Goal: Transaction & Acquisition: Purchase product/service

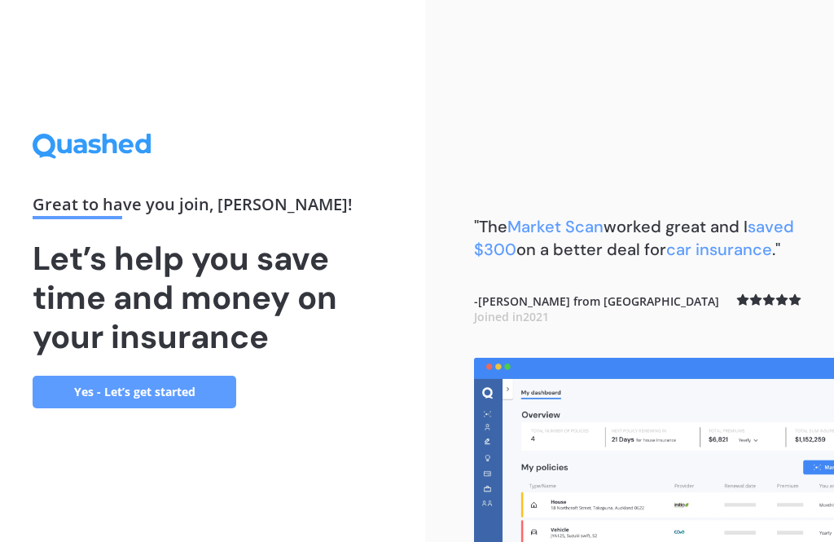
scroll to position [52, 0]
click at [182, 376] on link "Yes - Let’s get started" at bounding box center [135, 392] width 204 height 33
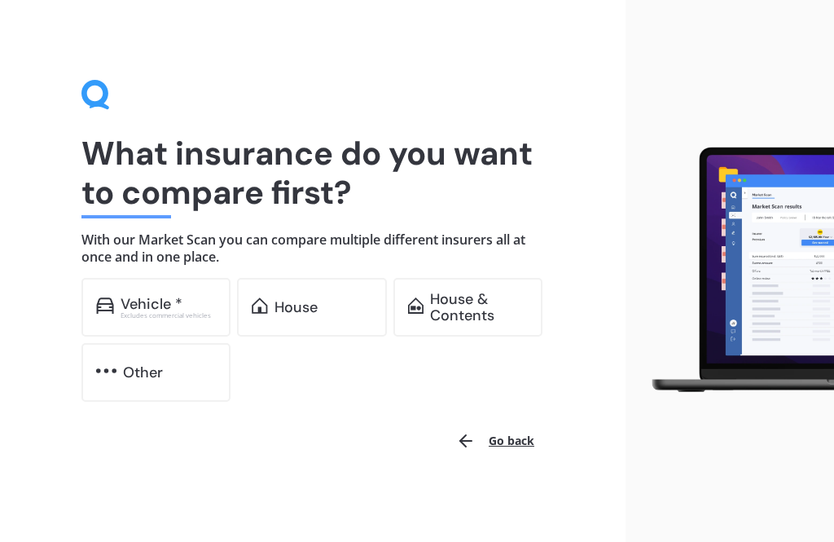
scroll to position [1, 0]
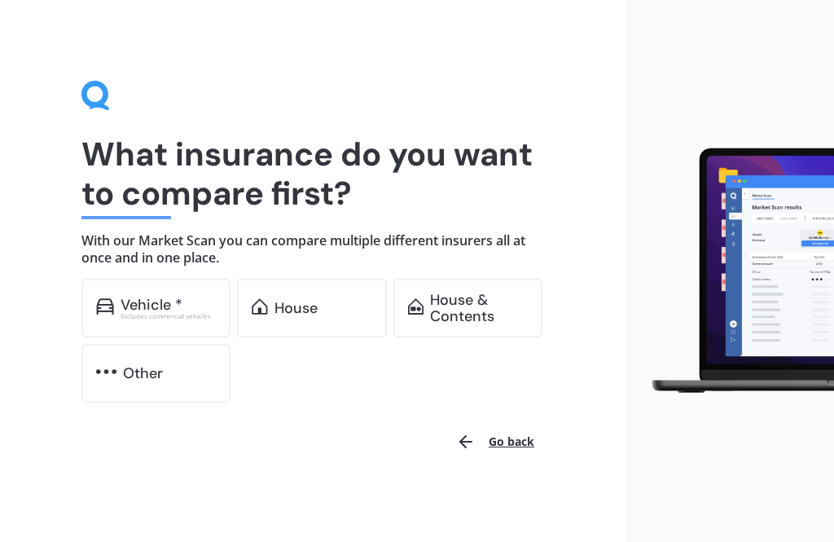
click at [175, 302] on div "Vehicle *" at bounding box center [152, 305] width 62 height 16
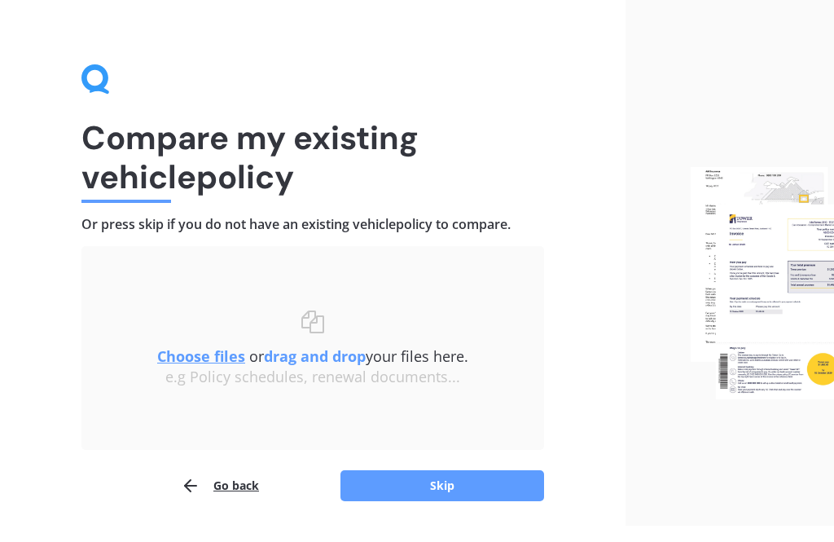
scroll to position [6, 0]
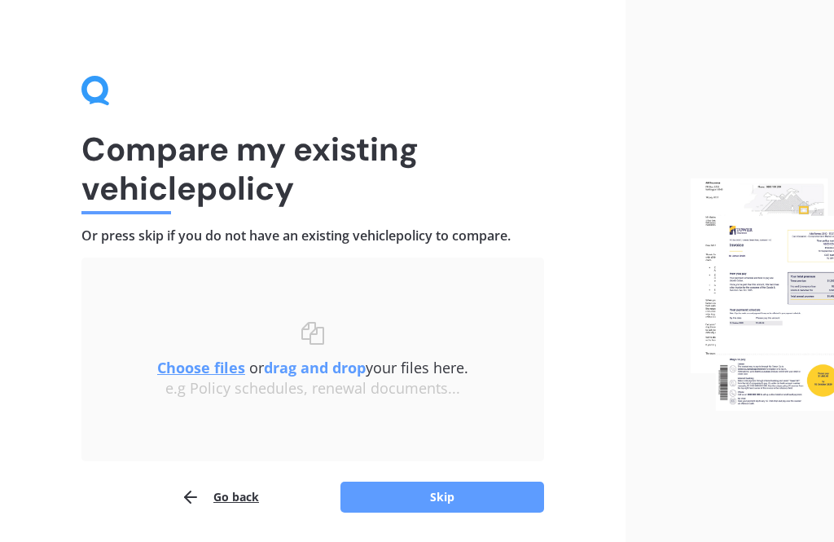
click at [407, 486] on button "Skip" at bounding box center [443, 497] width 204 height 31
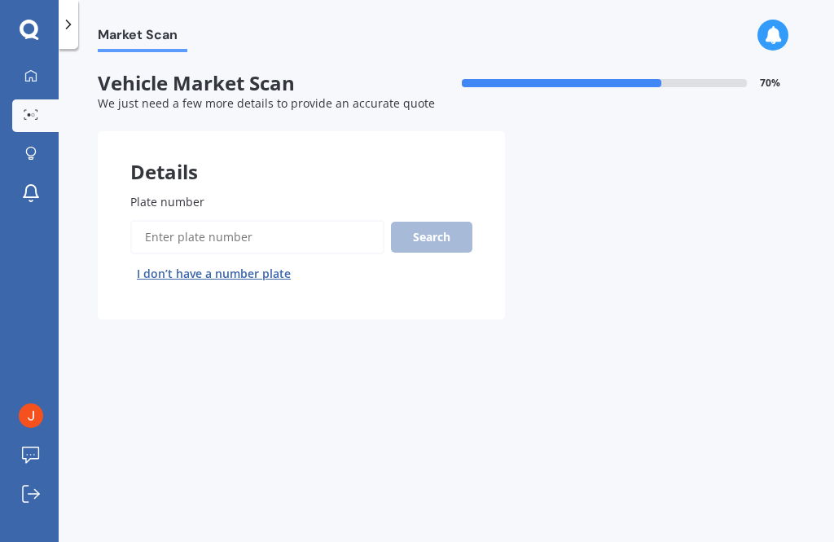
click at [174, 220] on input "Plate number" at bounding box center [257, 237] width 254 height 34
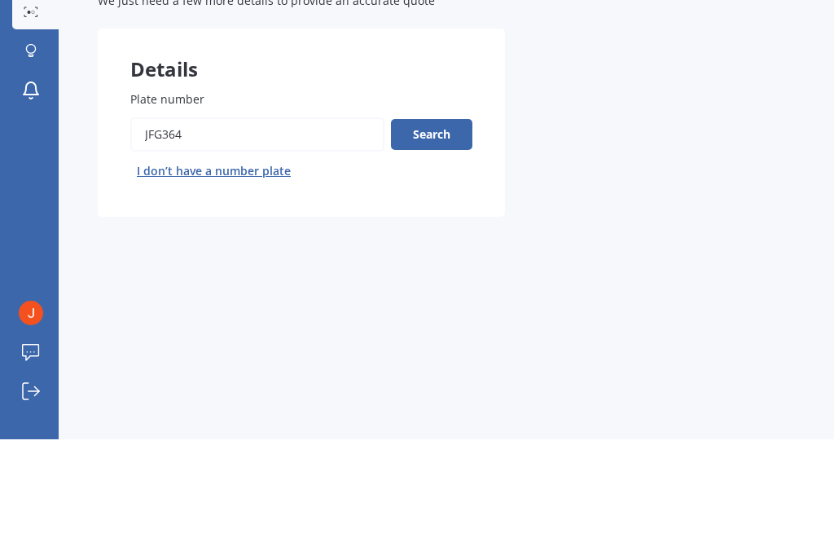
type input "Jfg364"
click at [409, 222] on button "Search" at bounding box center [431, 237] width 81 height 31
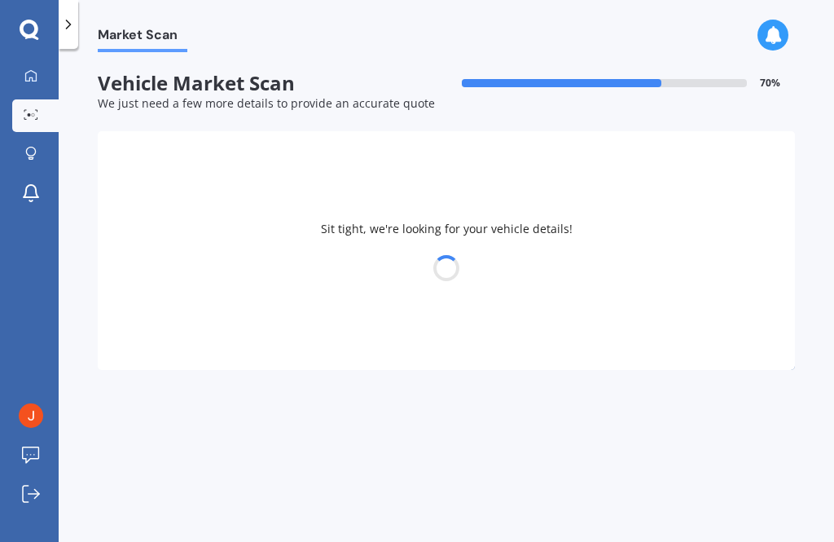
select select "VOLKSWAGEN"
select select "AMAROK"
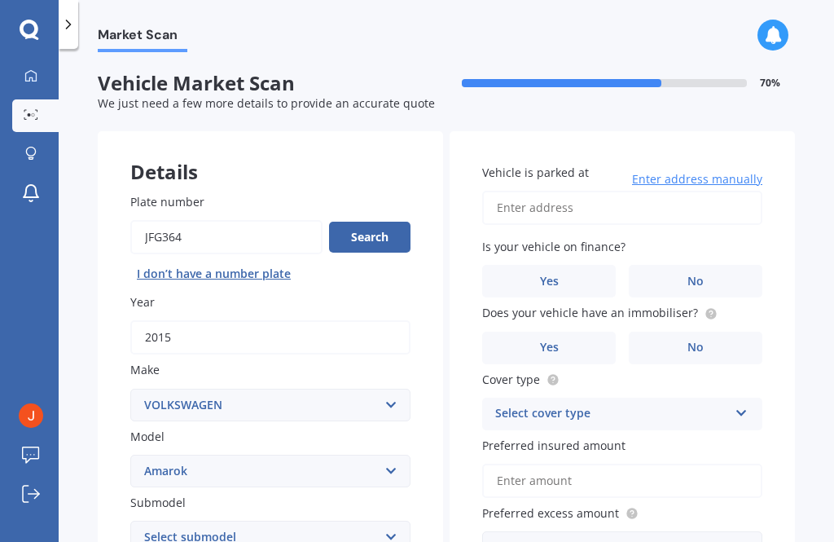
click at [518, 211] on input "Vehicle is parked at" at bounding box center [622, 208] width 280 height 34
type input "57 Advene Road, Cockle Bay, Auckland 2014"
click at [534, 271] on label "Yes" at bounding box center [549, 281] width 134 height 33
click at [0, 0] on input "Yes" at bounding box center [0, 0] width 0 height 0
click at [542, 343] on span "Yes" at bounding box center [549, 348] width 19 height 14
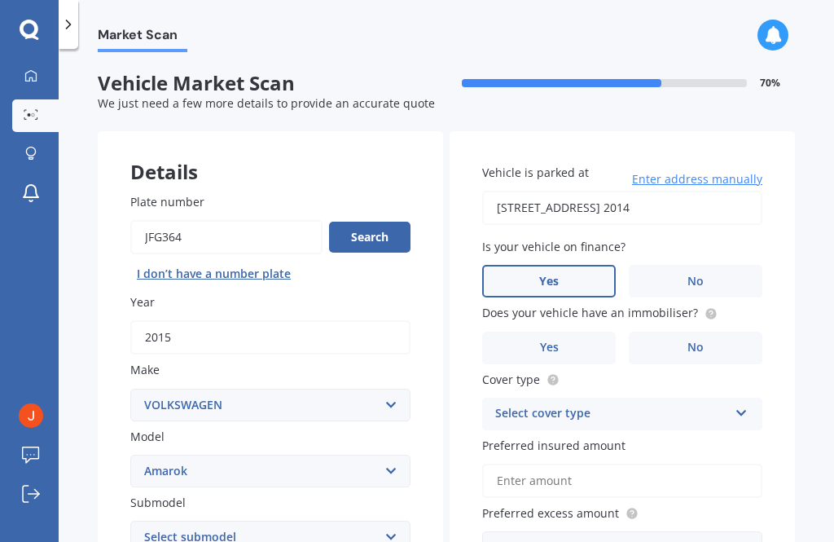
click at [0, 0] on input "Yes" at bounding box center [0, 0] width 0 height 0
click at [508, 404] on div "Select cover type" at bounding box center [611, 414] width 233 height 20
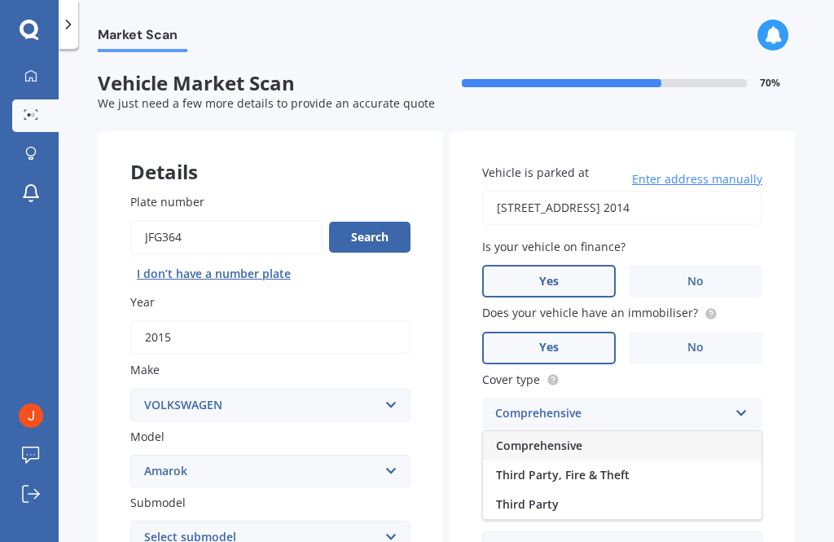
click at [503, 438] on span "Comprehensive" at bounding box center [539, 445] width 86 height 15
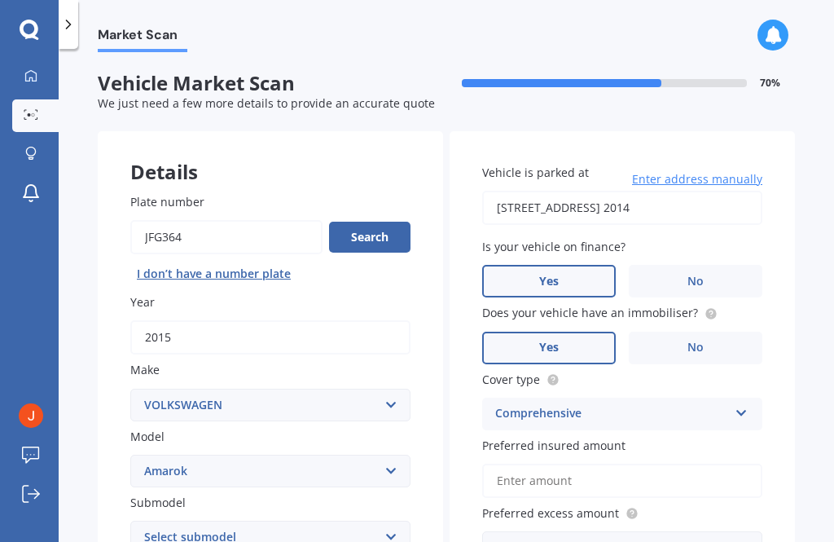
click at [508, 473] on input "Preferred insured amount" at bounding box center [622, 481] width 280 height 34
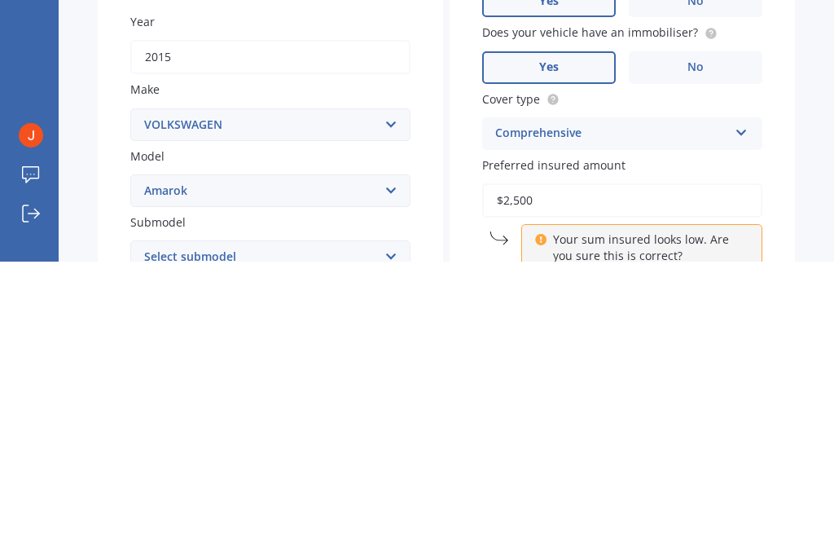
type input "$25,000"
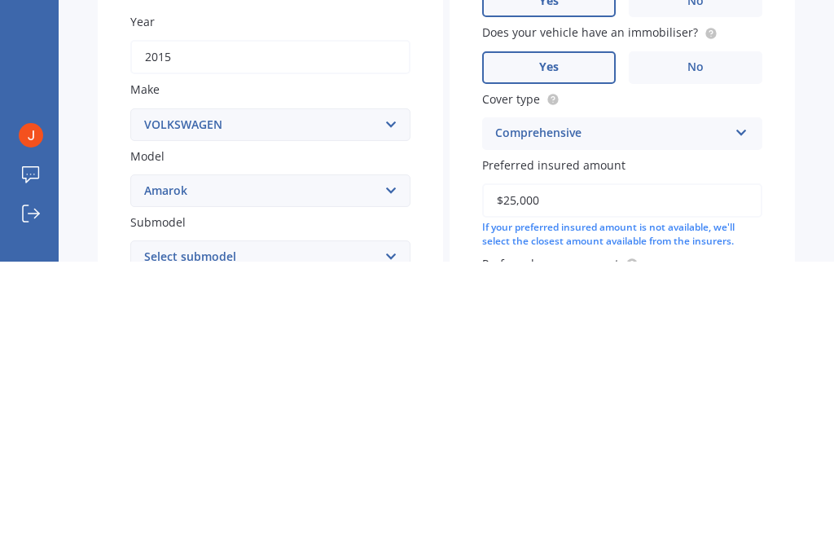
type input "1000"
click at [775, 162] on div "Vehicle is parked at 57 Advene Road, Cockle Bay, Auckland 2014 Enter address ma…" at bounding box center [622, 379] width 345 height 496
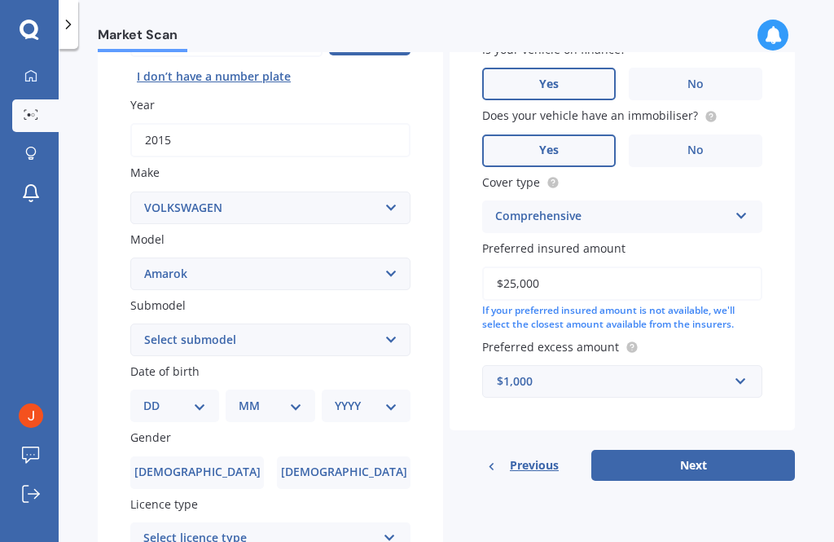
scroll to position [222, 0]
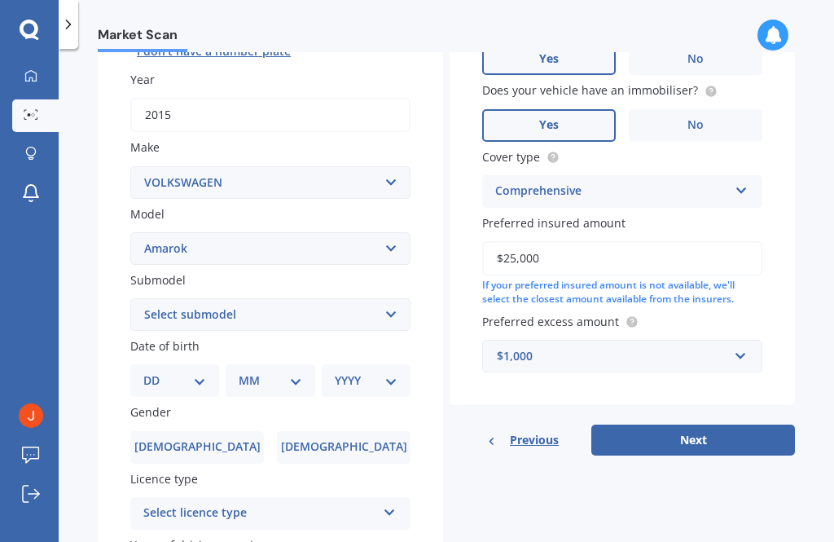
click at [629, 428] on button "Next" at bounding box center [694, 440] width 204 height 31
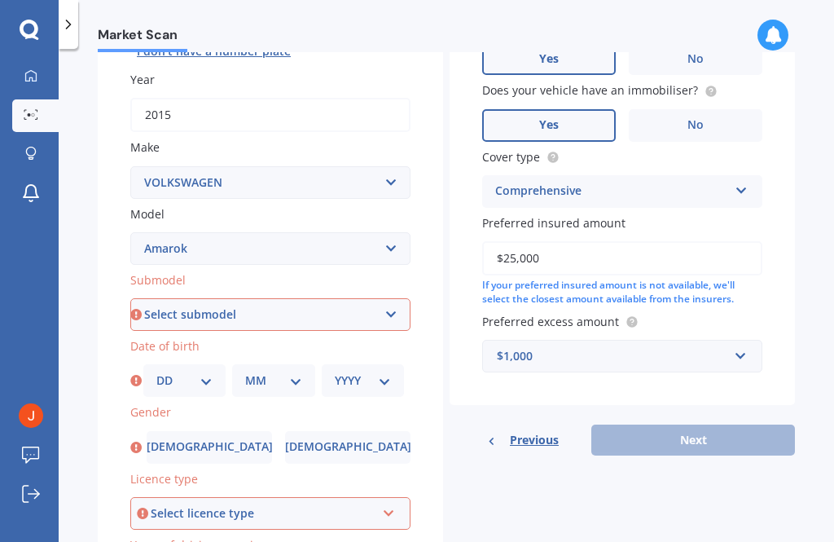
click at [162, 315] on select "Select submodel (All Other) 2WD TDI 2WD Twin Turbo TDI Highline 4 motion Twin T…" at bounding box center [270, 314] width 280 height 33
select select "4 MOTION TWIN TURBO TDI HIGHLINE"
click at [162, 375] on select "DD 01 02 03 04 05 06 07 08 09 10 11 12 13 14 15 16 17 18 19 20 21 22 23 24 25 2…" at bounding box center [184, 381] width 56 height 18
select select "21"
click at [257, 372] on select "MM 01 02 03 04 05 06 07 08 09 10 11 12" at bounding box center [273, 381] width 56 height 18
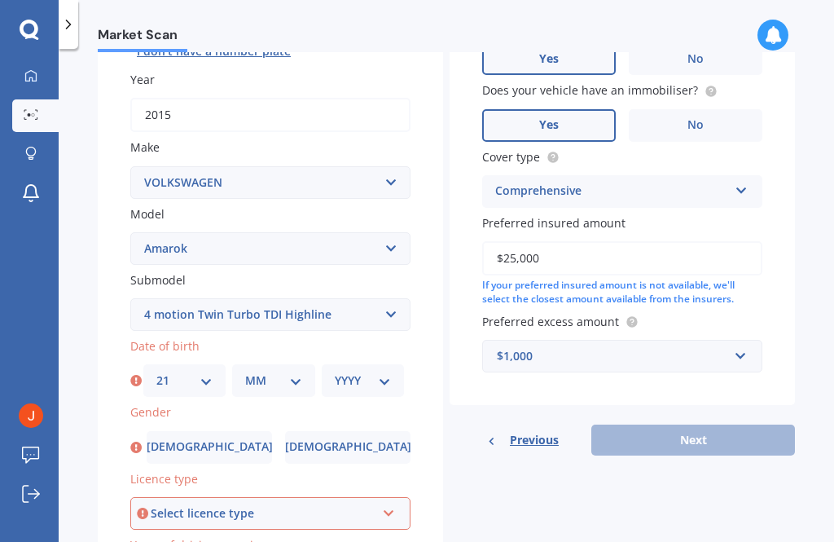
select select "06"
click at [360, 372] on select "YYYY 2025 2024 2023 2022 2021 2020 2019 2018 2017 2016 2015 2014 2013 2012 2011…" at bounding box center [363, 381] width 56 height 18
select select "1989"
click at [184, 435] on label "Male" at bounding box center [209, 447] width 125 height 33
click at [0, 0] on input "Male" at bounding box center [0, 0] width 0 height 0
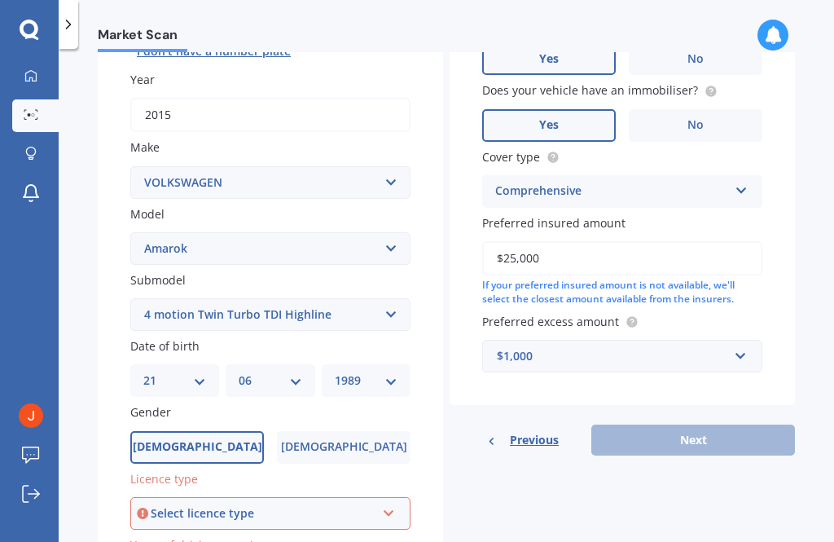
click at [171, 504] on div "Select licence type" at bounding box center [263, 513] width 225 height 18
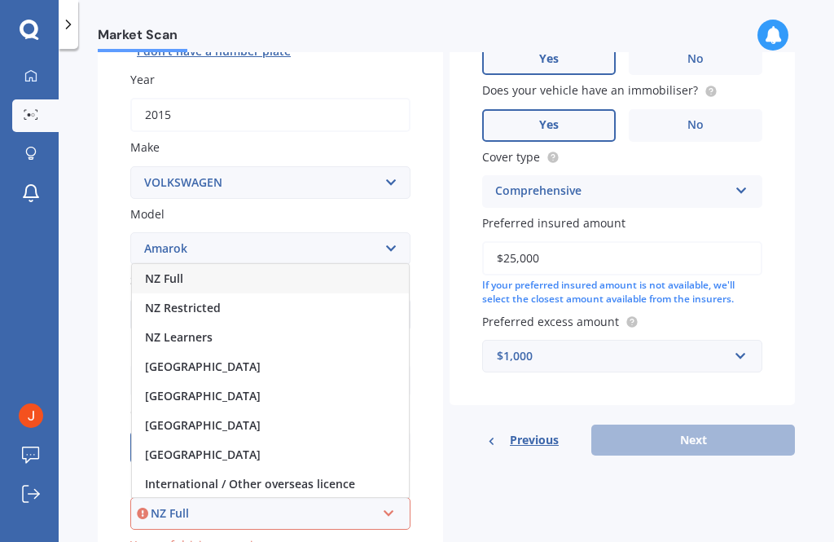
click at [158, 271] on span "NZ Full" at bounding box center [164, 278] width 38 height 15
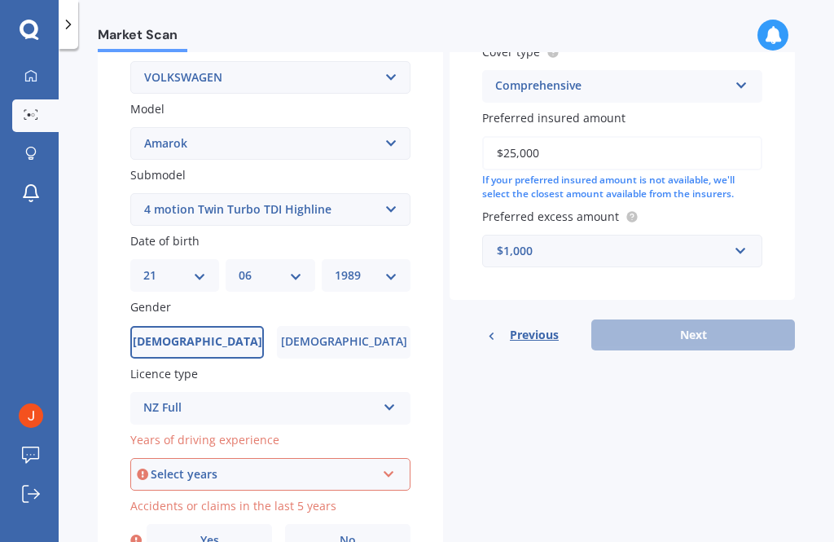
scroll to position [331, 0]
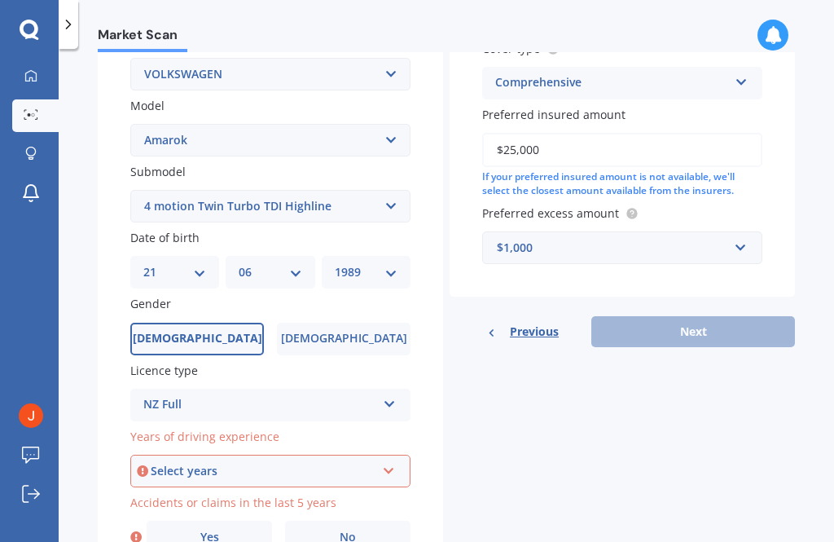
click at [153, 462] on div "Select years" at bounding box center [263, 471] width 225 height 18
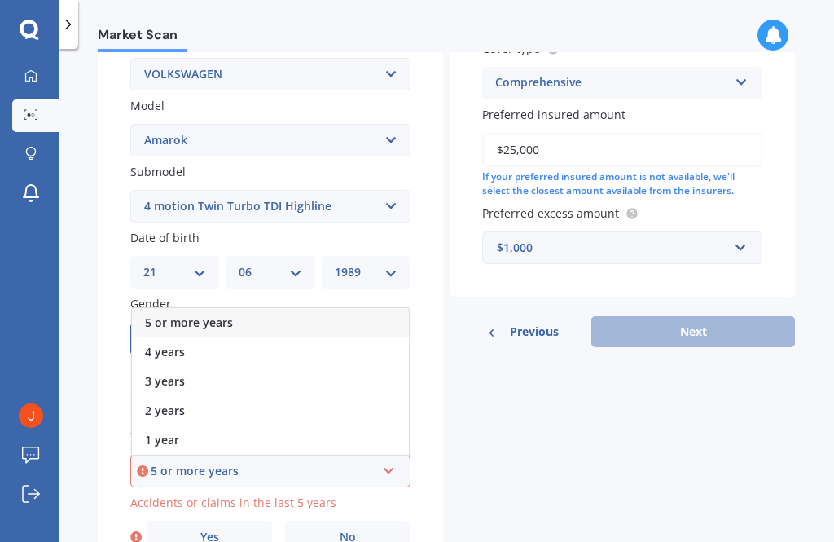
click at [155, 315] on span "5 or more years" at bounding box center [189, 322] width 88 height 15
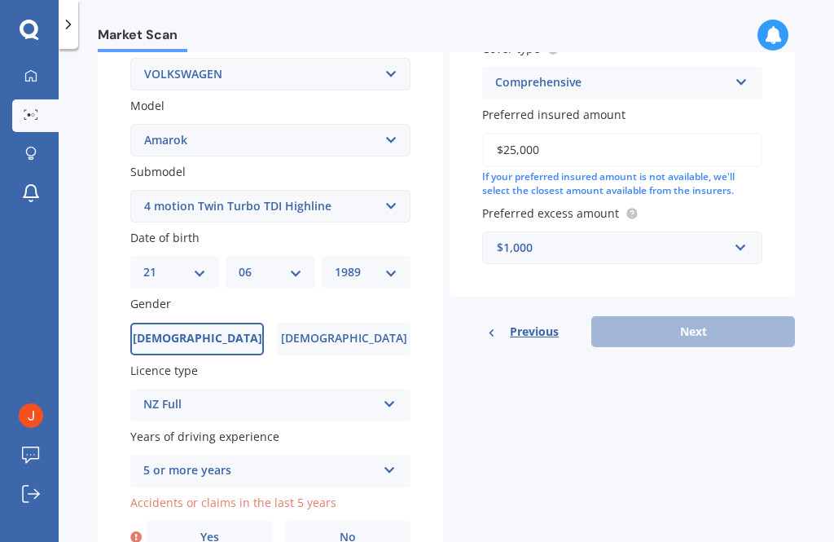
click at [319, 521] on label "No" at bounding box center [347, 537] width 125 height 33
click at [0, 0] on input "No" at bounding box center [0, 0] width 0 height 0
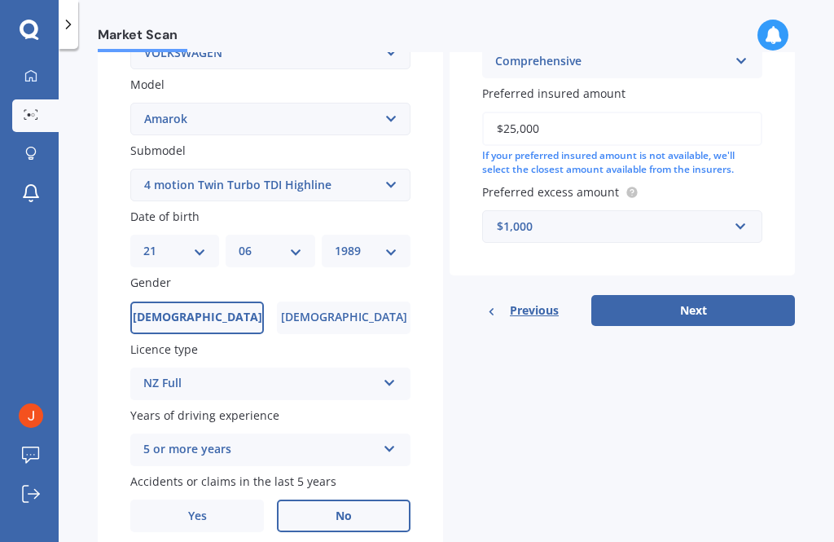
scroll to position [351, 0]
click at [655, 301] on button "Next" at bounding box center [694, 311] width 204 height 31
select select "21"
select select "06"
select select "1989"
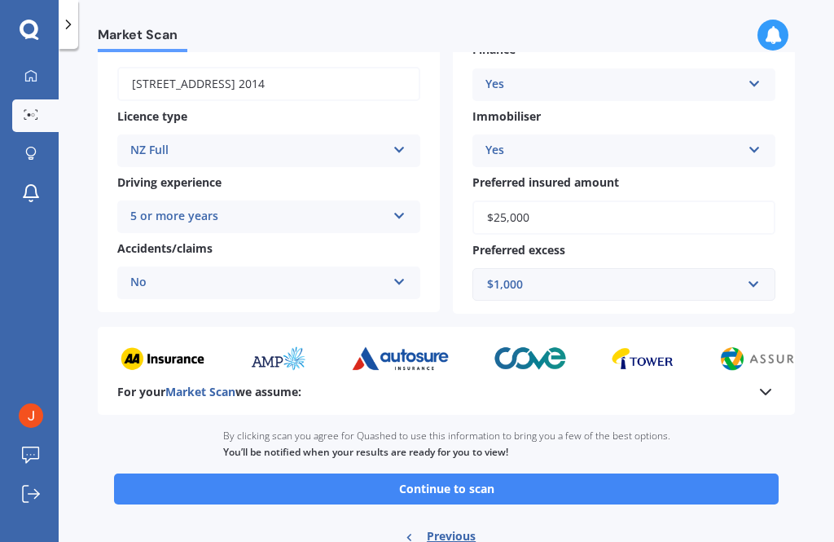
scroll to position [236, 0]
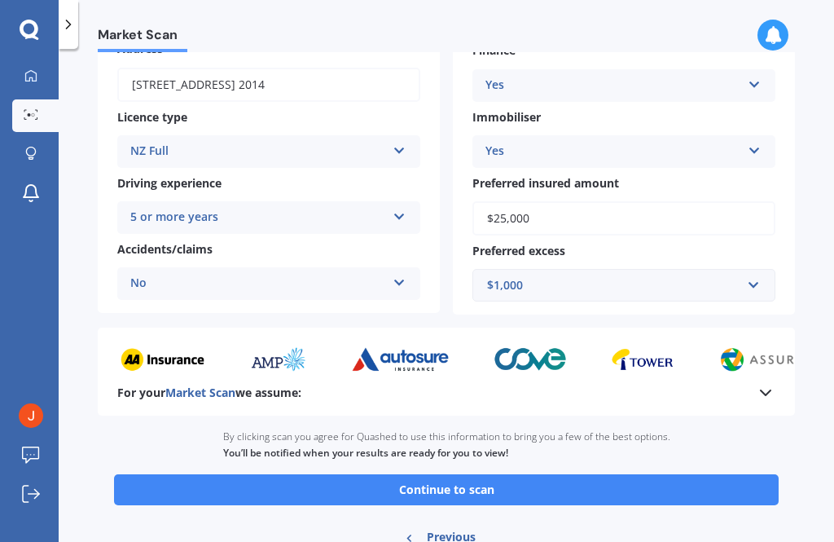
click at [278, 477] on button "Continue to scan" at bounding box center [446, 489] width 665 height 31
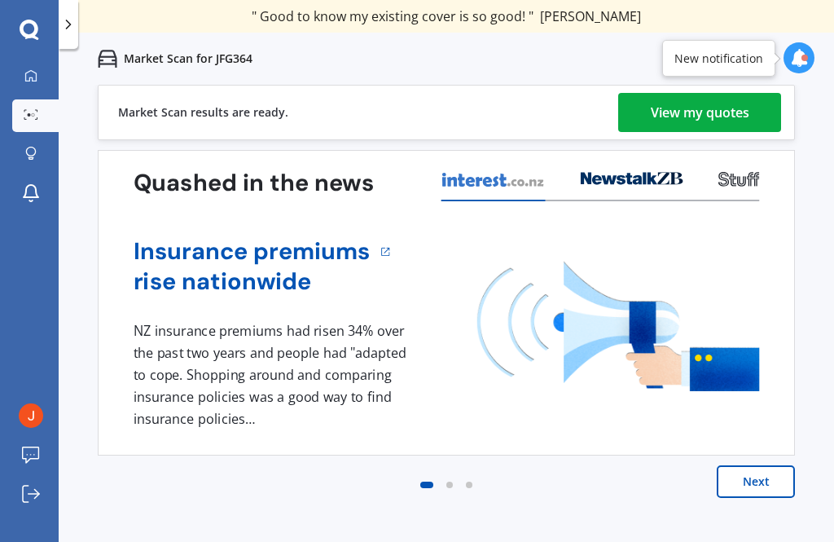
click at [651, 111] on div "View my quotes" at bounding box center [700, 112] width 99 height 39
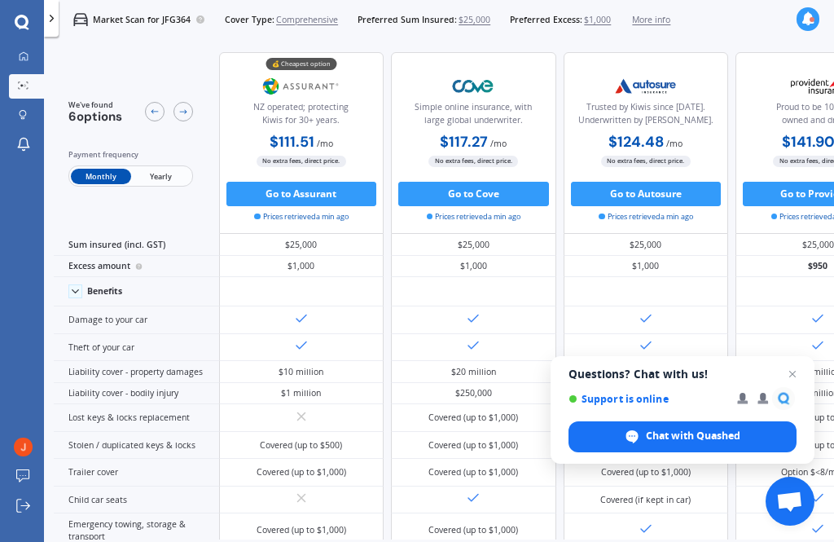
click at [155, 183] on span "Yearly" at bounding box center [160, 177] width 59 height 16
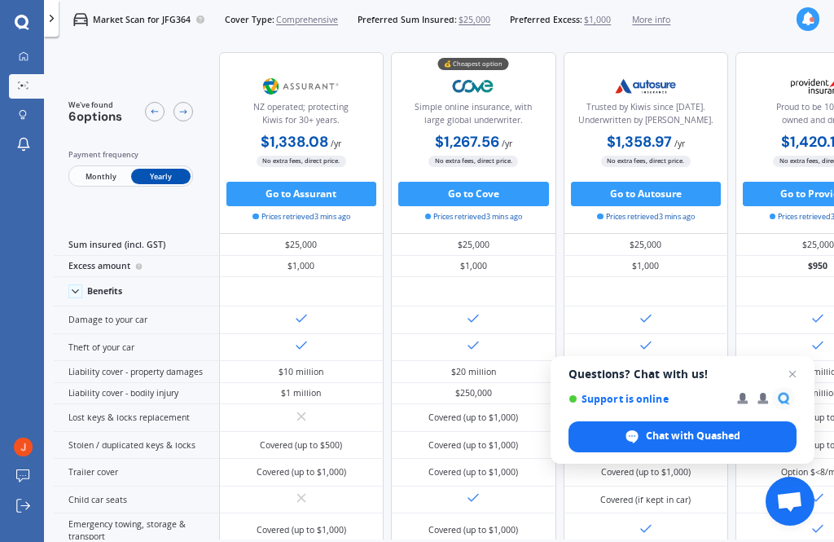
click at [86, 161] on div "Payment frequency" at bounding box center [130, 154] width 125 height 12
click at [85, 178] on span "Monthly" at bounding box center [100, 177] width 59 height 16
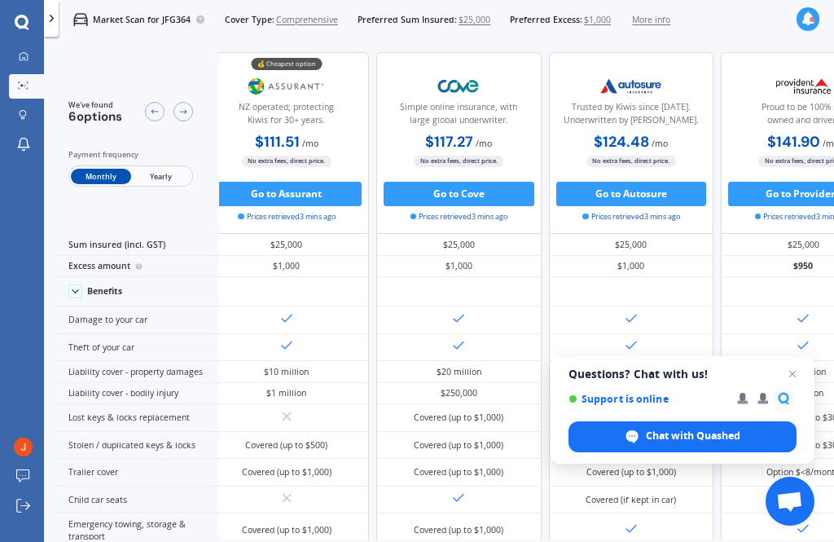
scroll to position [0, 18]
